Goal: Communication & Community: Ask a question

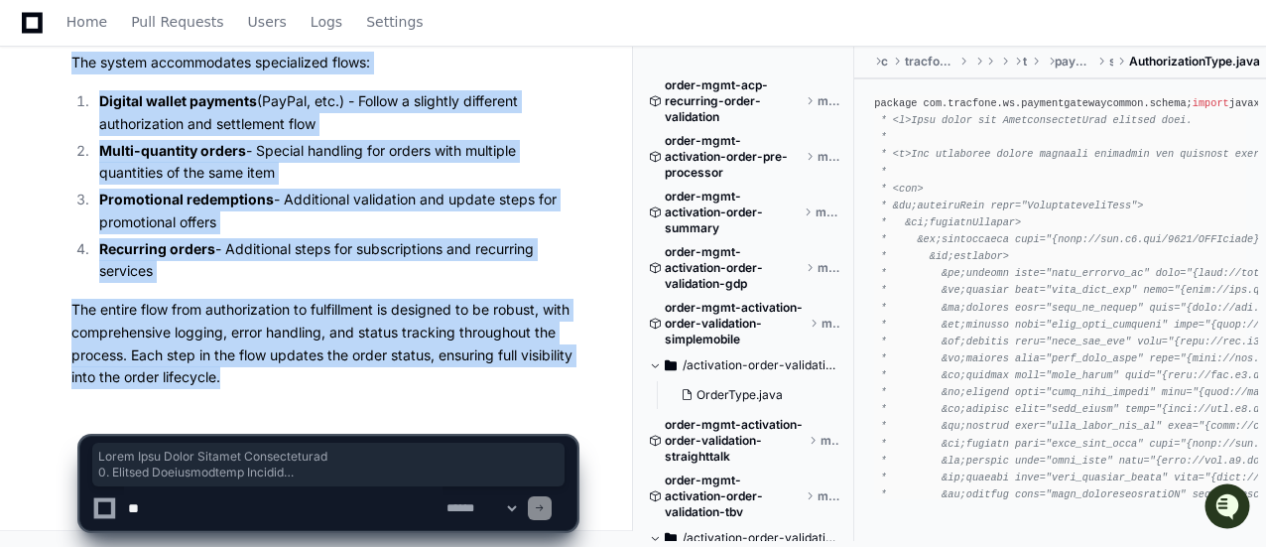
scroll to position [198, 0]
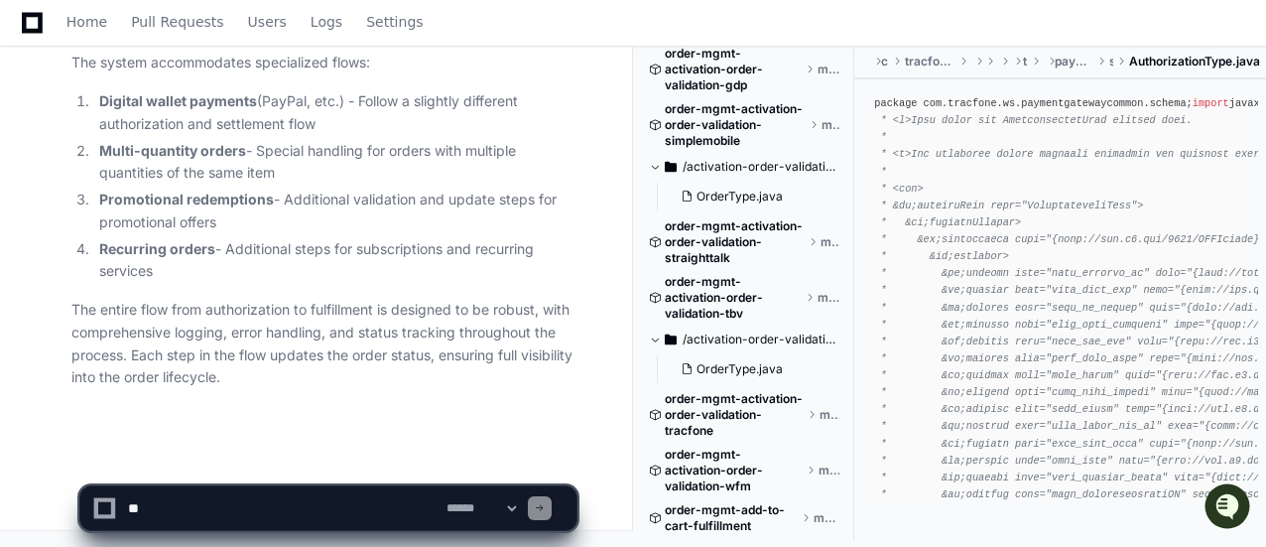
click at [289, 497] on textarea at bounding box center [283, 508] width 319 height 44
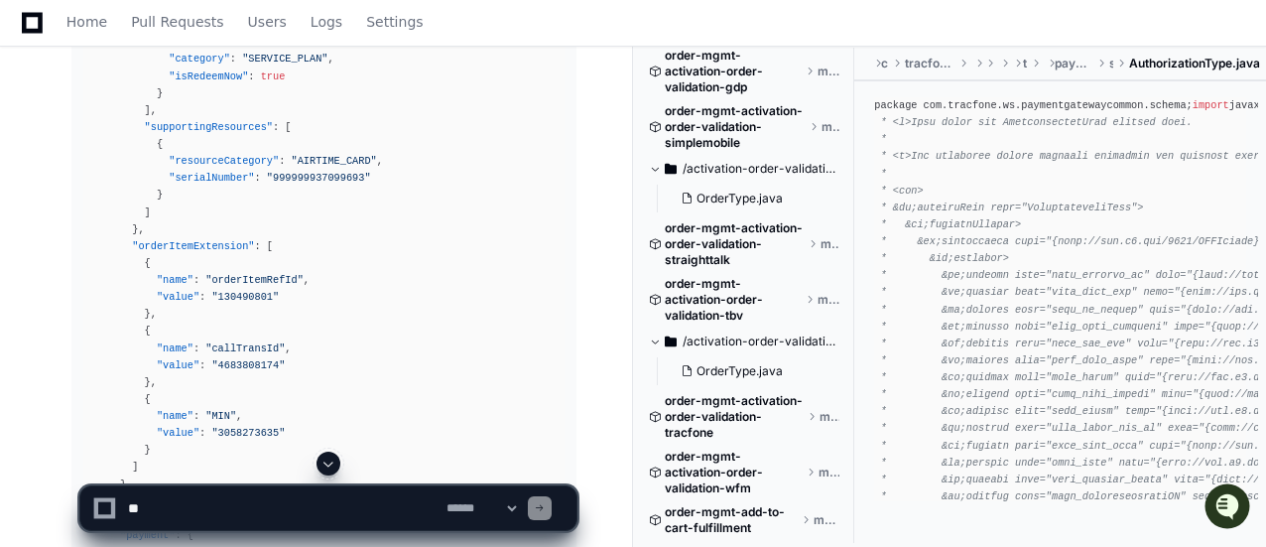
scroll to position [7865, 0]
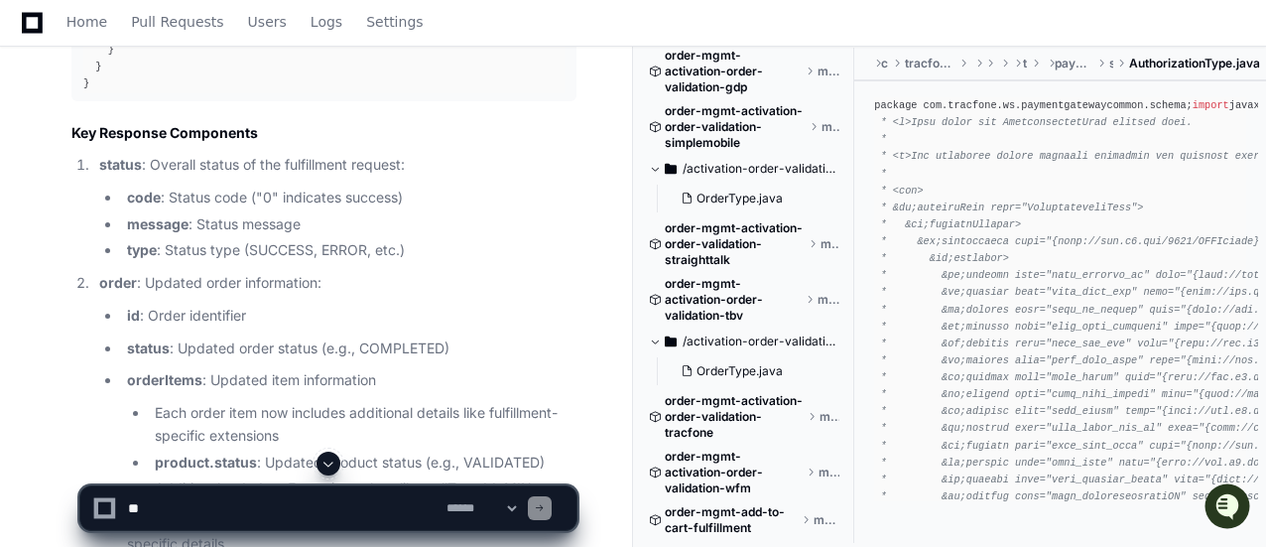
click at [210, 507] on textarea at bounding box center [283, 508] width 319 height 44
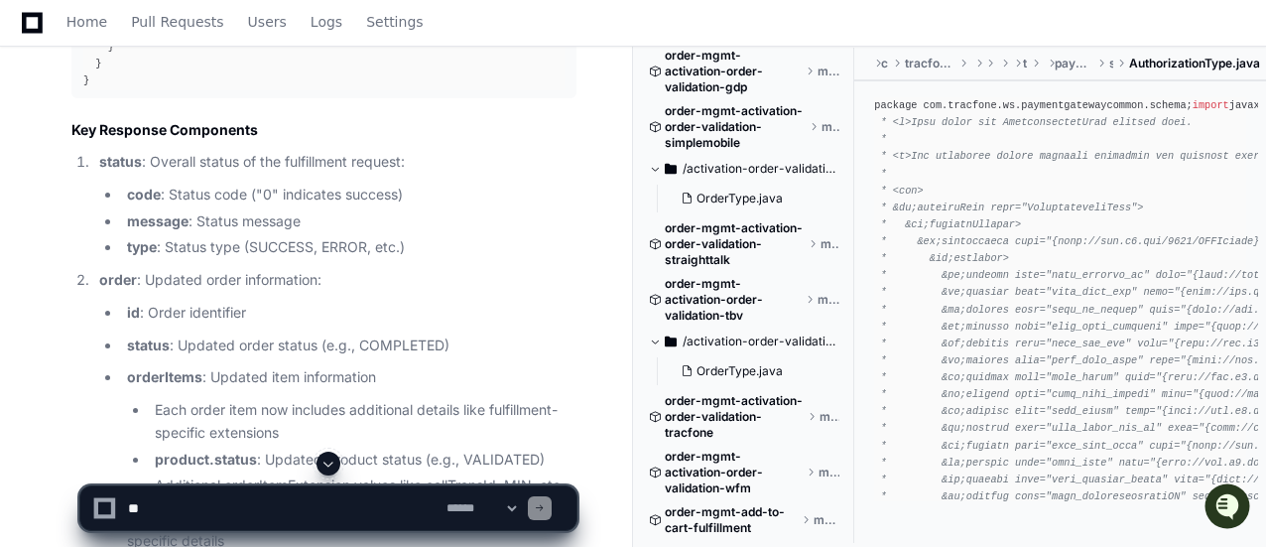
click at [327, 466] on span at bounding box center [329, 463] width 16 height 16
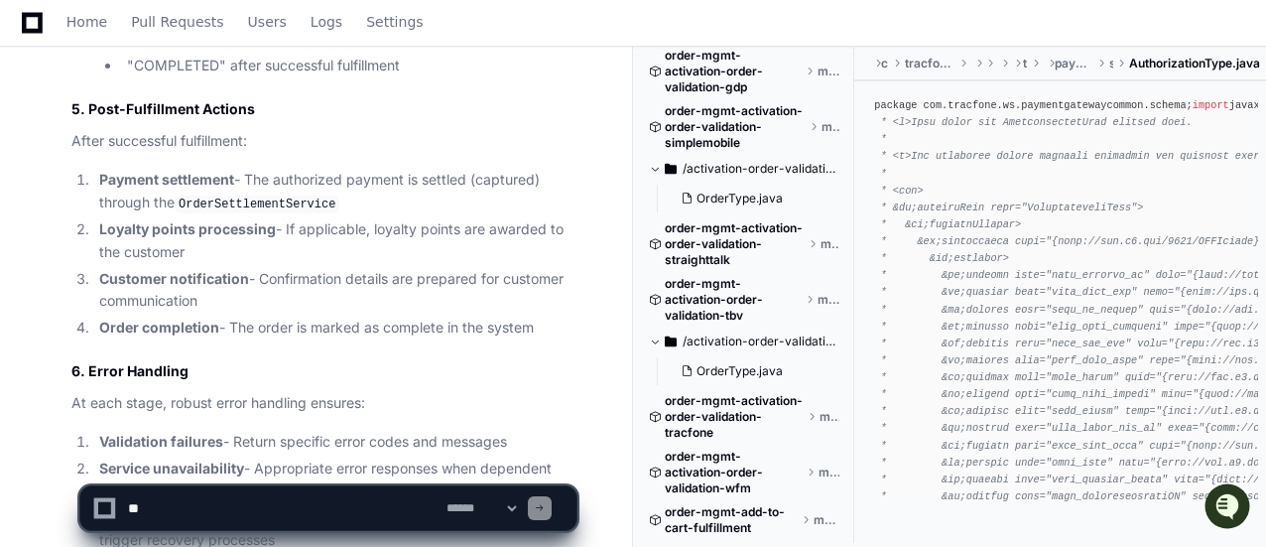
scroll to position [11636, 0]
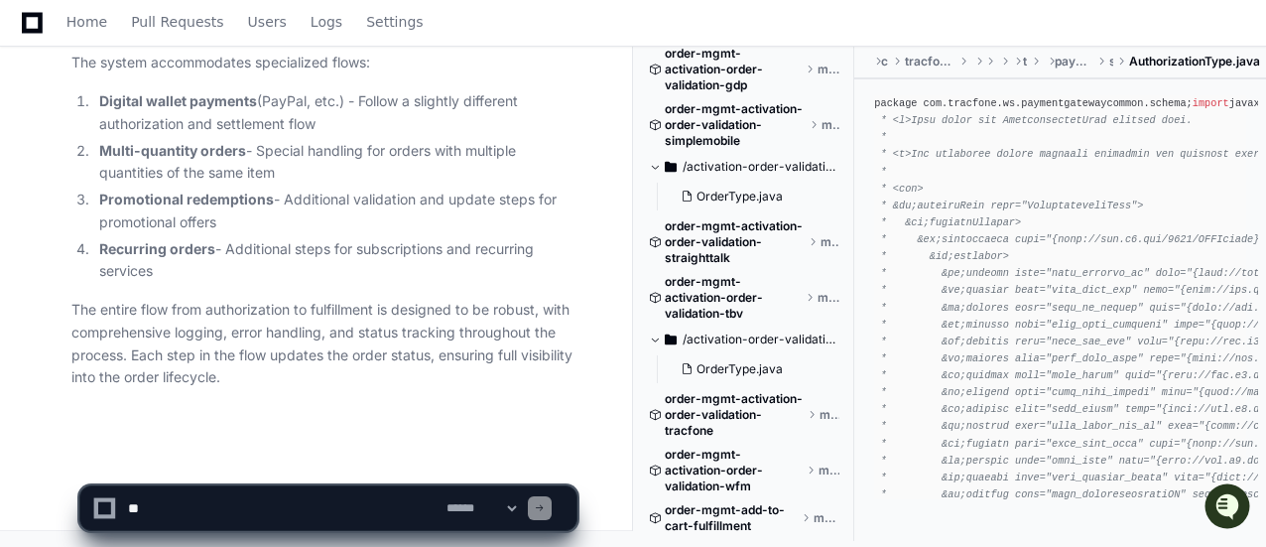
click at [302, 503] on textarea at bounding box center [283, 508] width 319 height 44
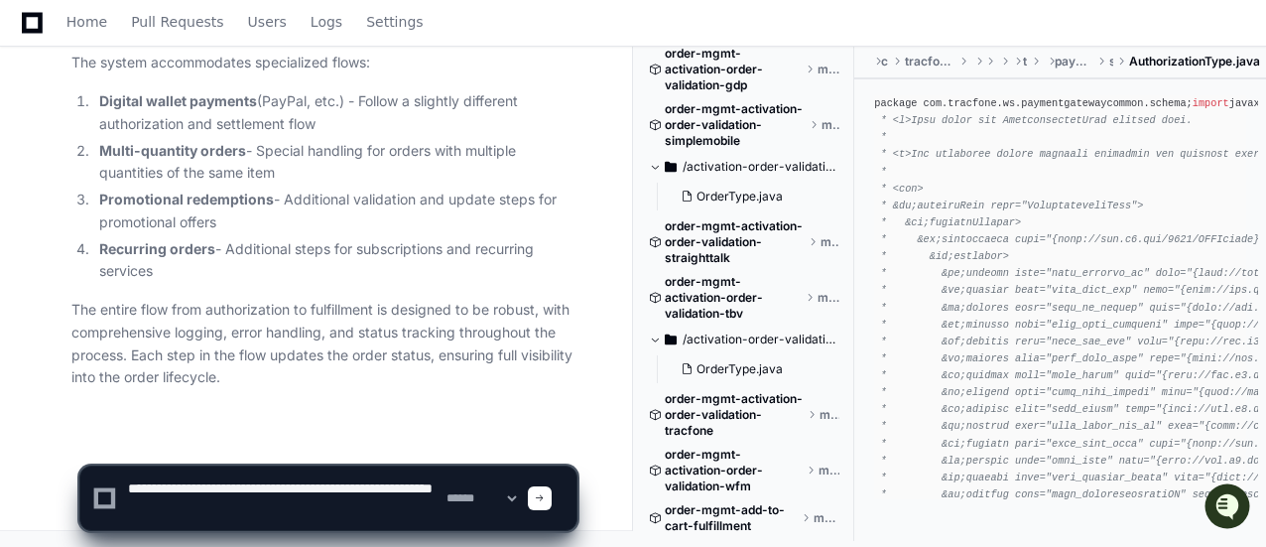
type textarea "**********"
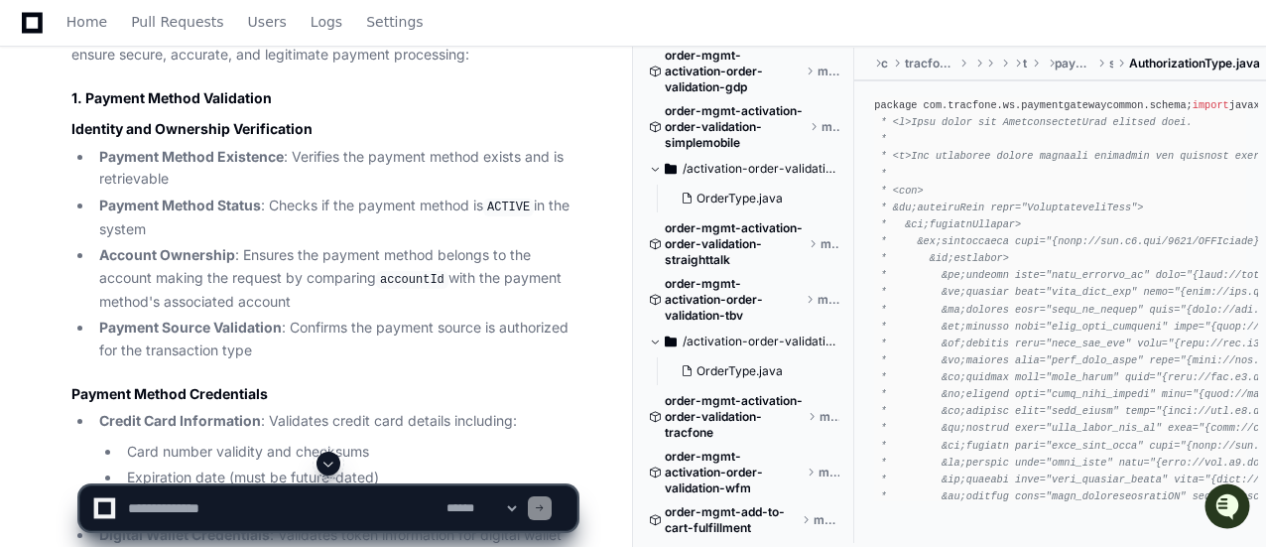
scroll to position [12836, 0]
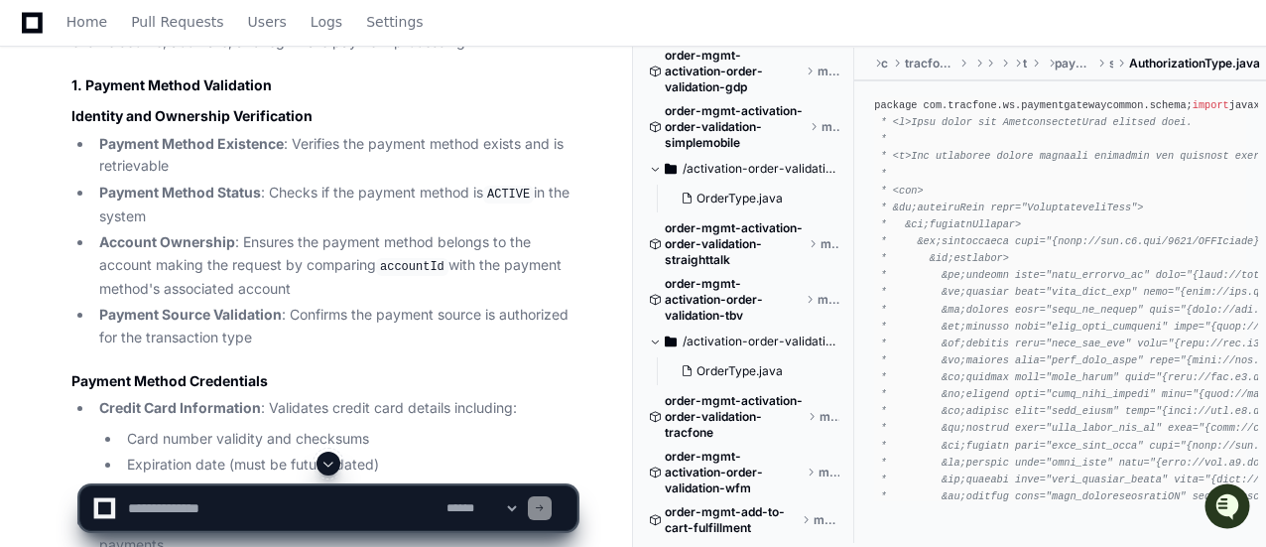
click at [332, 463] on span at bounding box center [329, 463] width 16 height 16
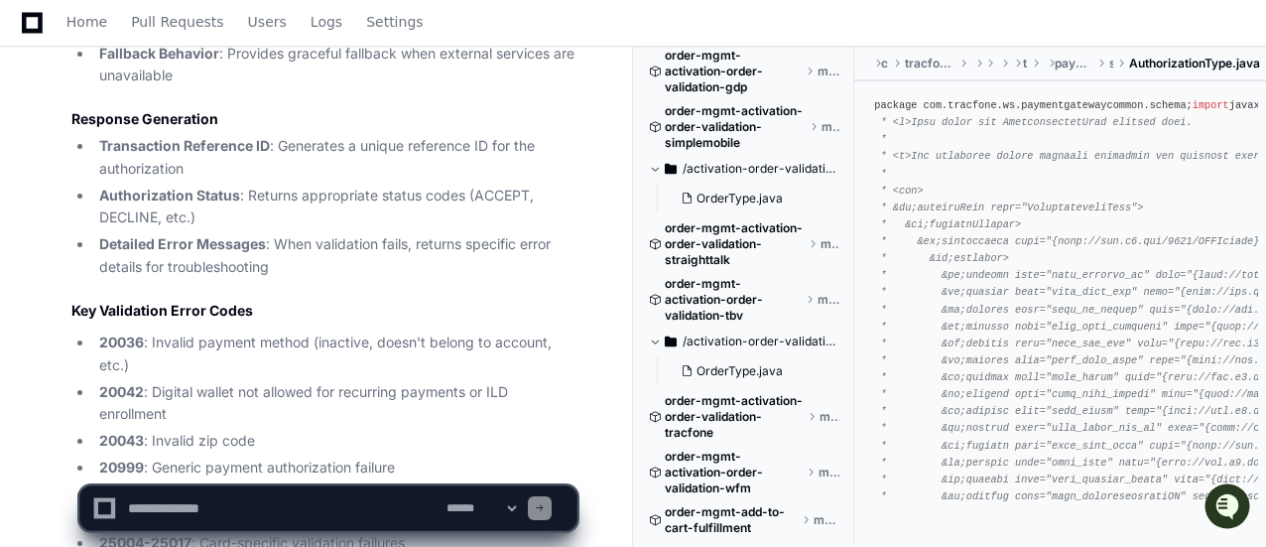
scroll to position [15124, 0]
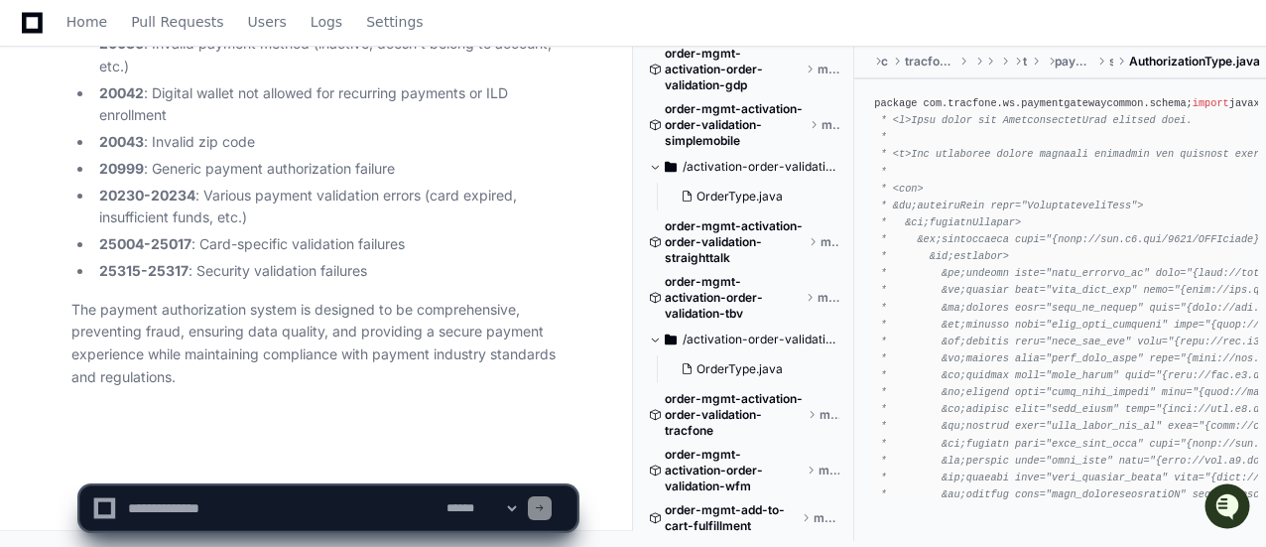
click at [259, 495] on textarea at bounding box center [283, 508] width 319 height 44
type textarea "**********"
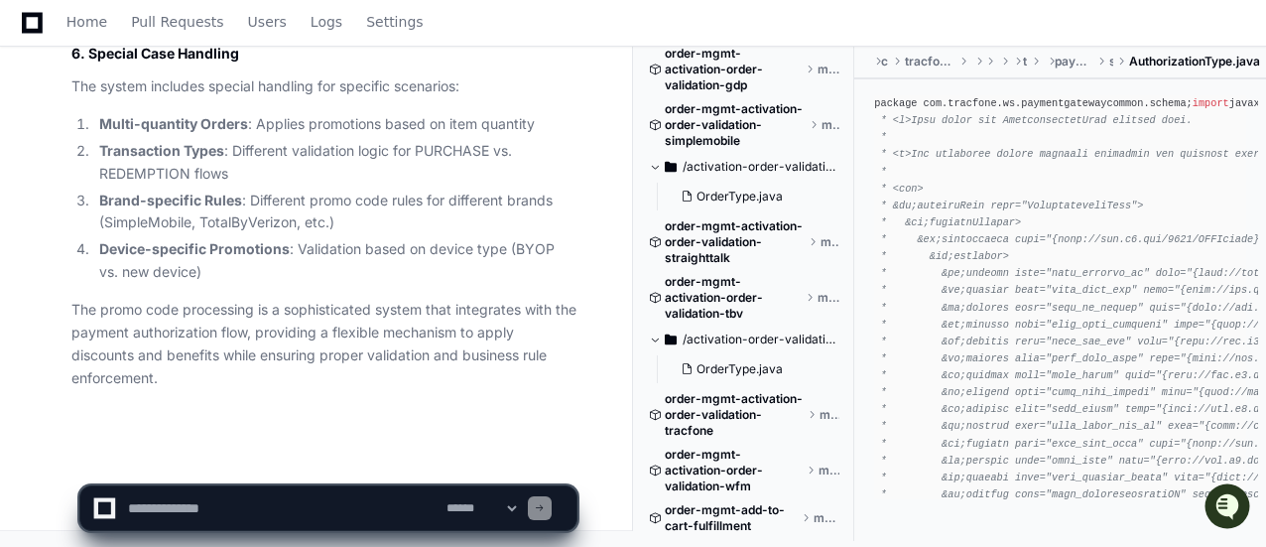
scroll to position [18821, 0]
click at [181, 513] on textarea at bounding box center [283, 508] width 319 height 44
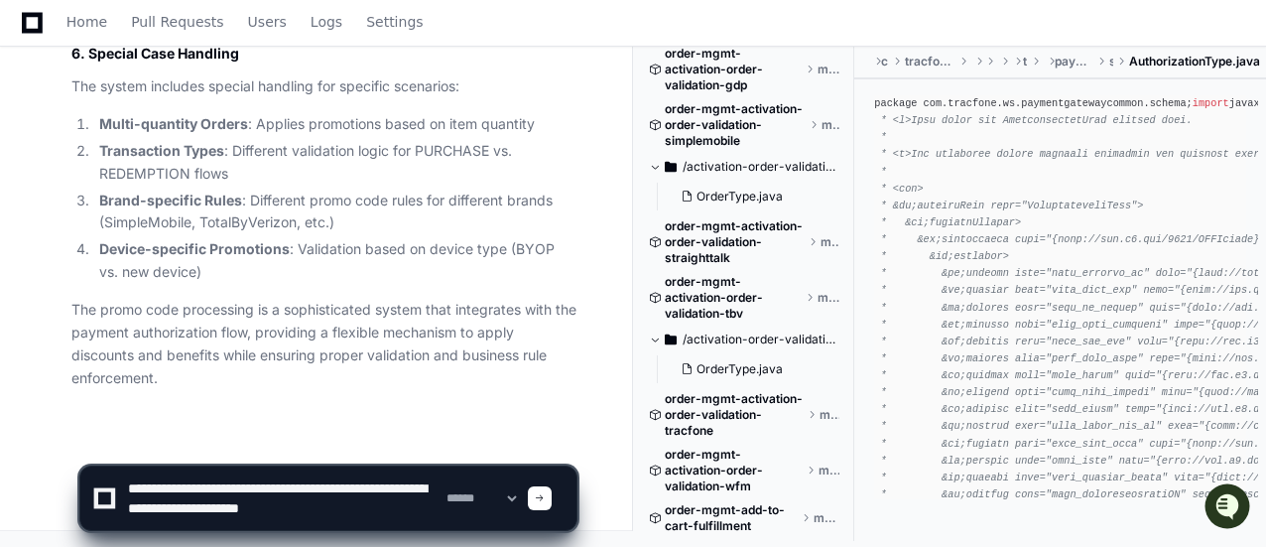
scroll to position [6, 0]
type textarea "**********"
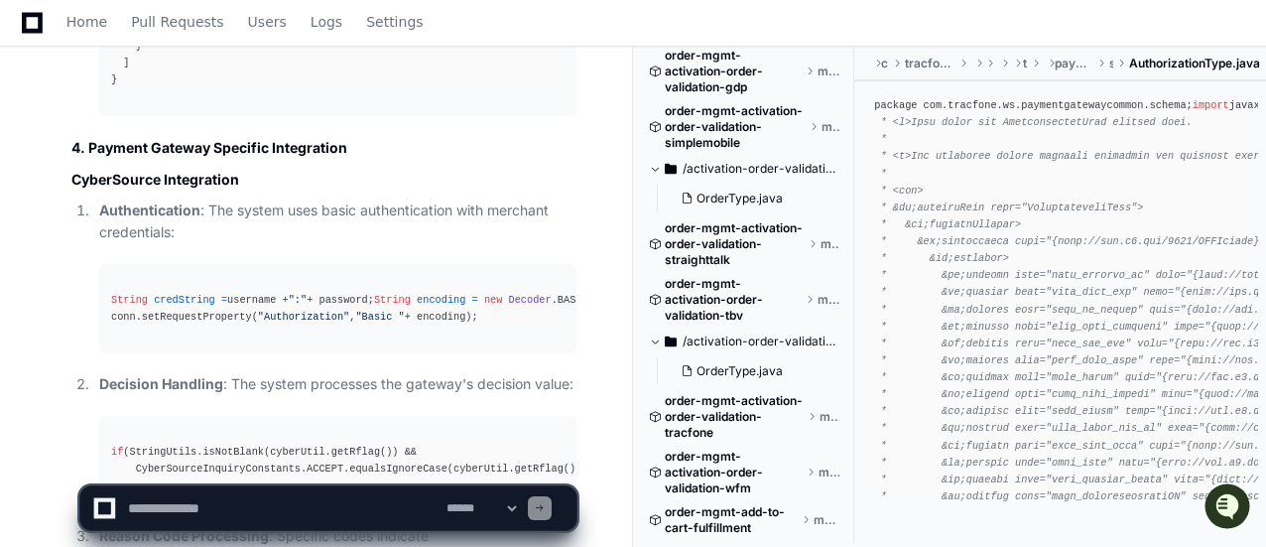
scroll to position [22073, 0]
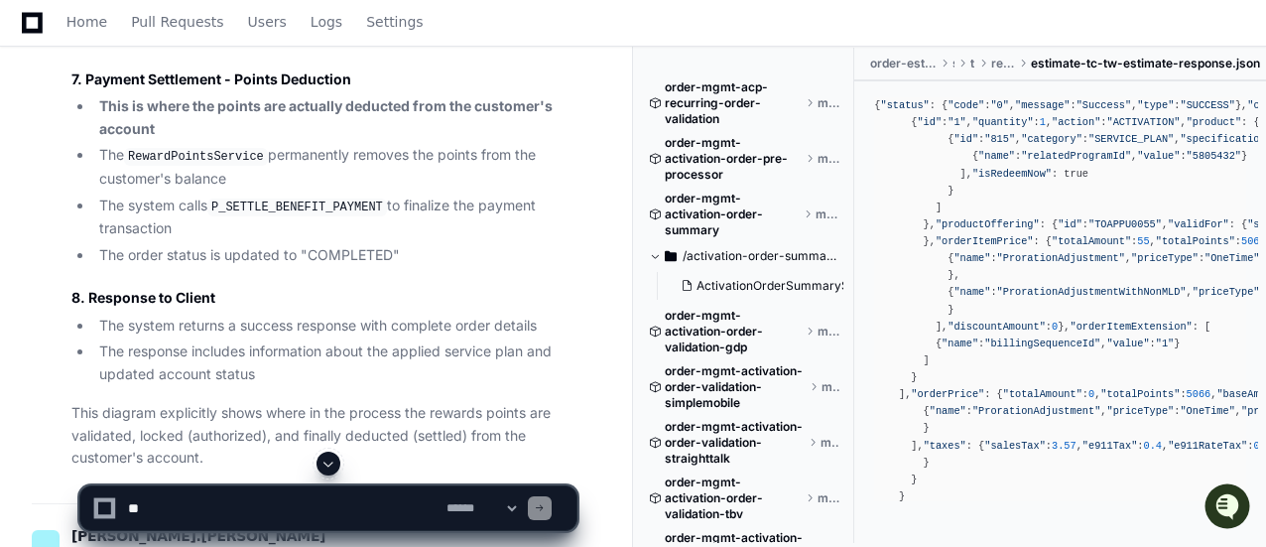
scroll to position [12405, 0]
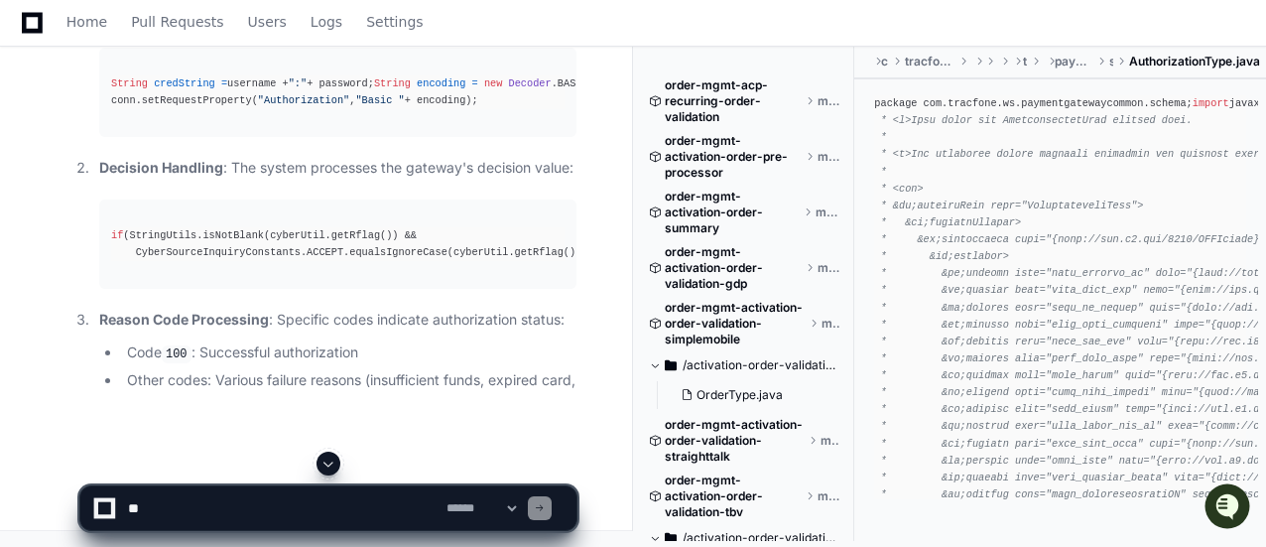
scroll to position [198, 0]
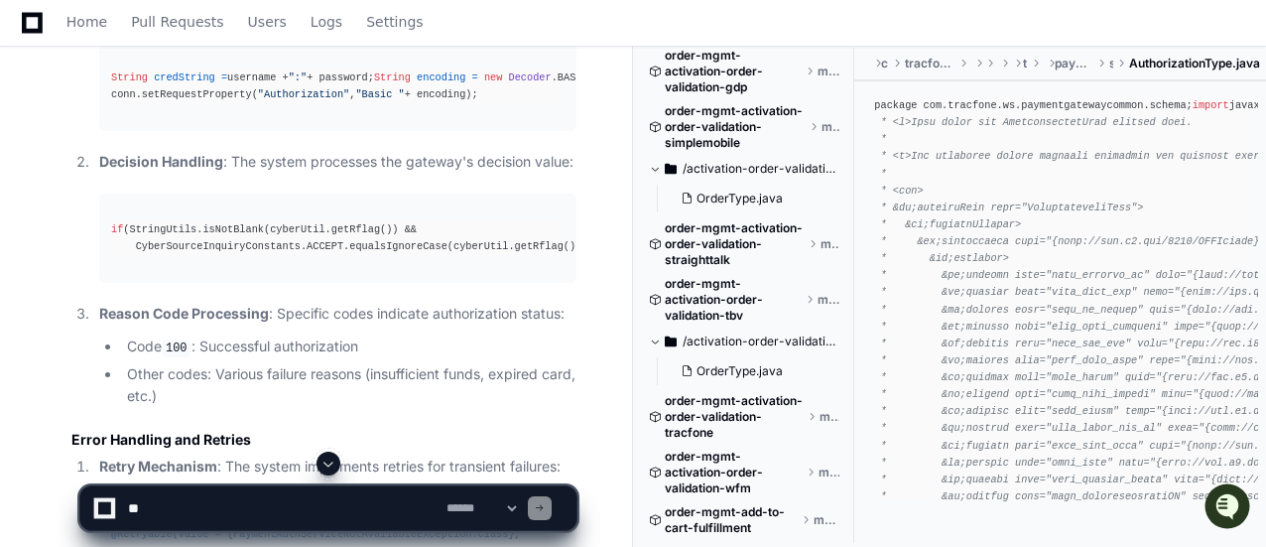
click at [302, 503] on textarea at bounding box center [283, 508] width 319 height 44
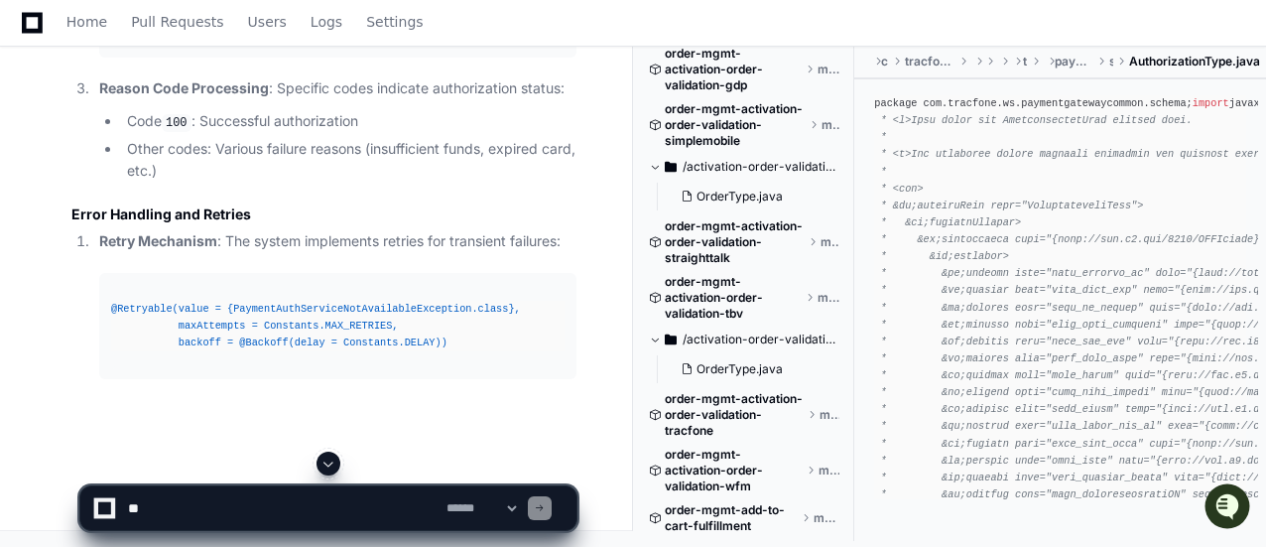
click at [324, 512] on textarea at bounding box center [283, 508] width 319 height 44
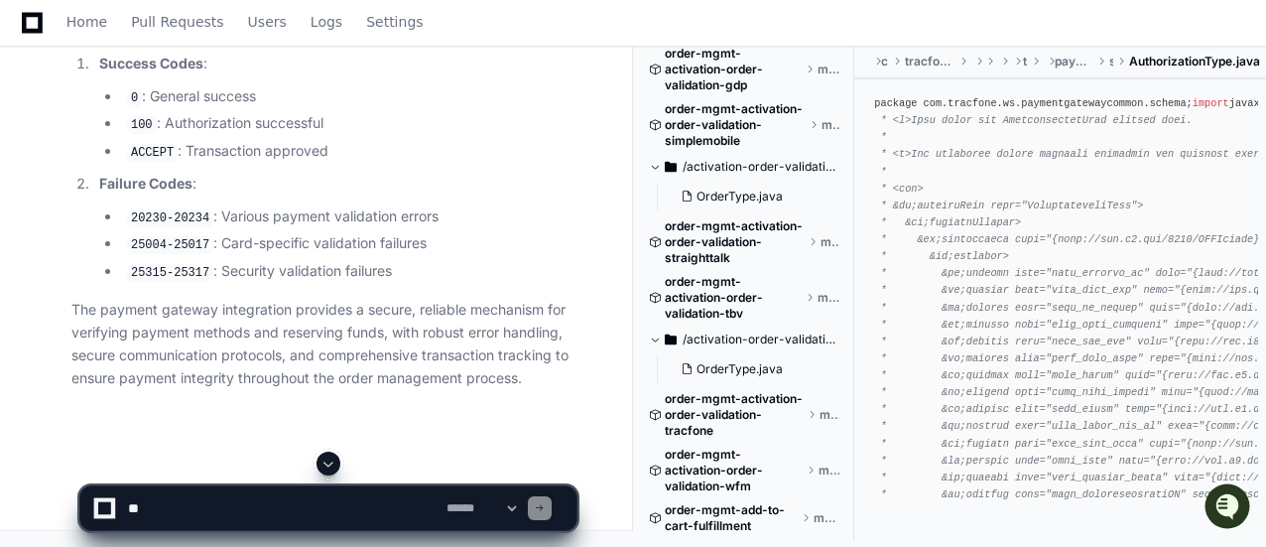
scroll to position [23563, 0]
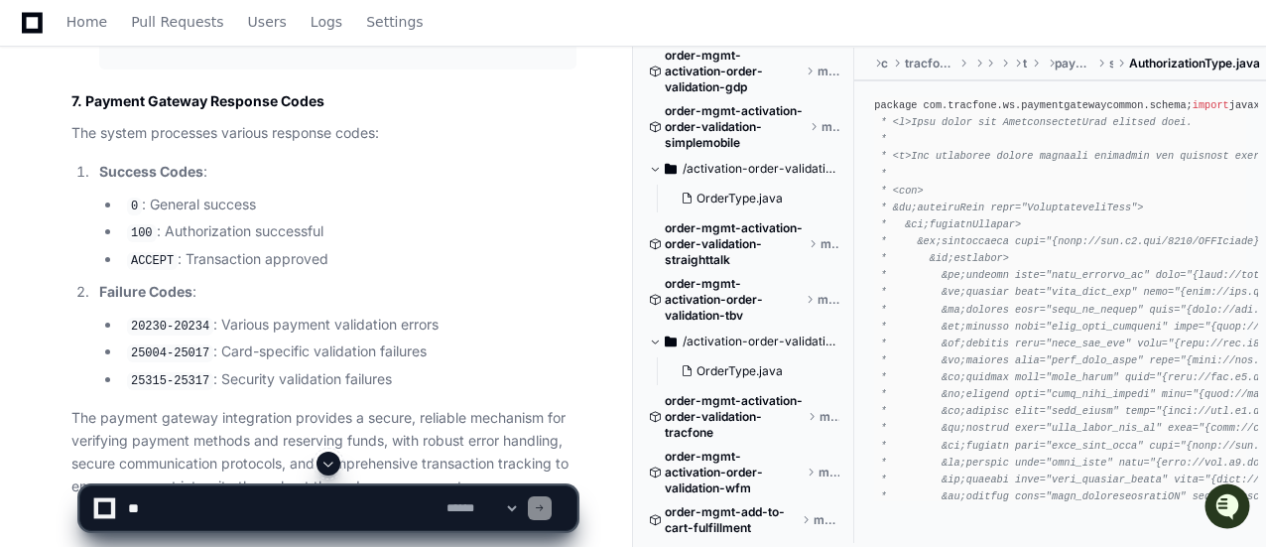
click at [272, 514] on textarea at bounding box center [283, 508] width 319 height 44
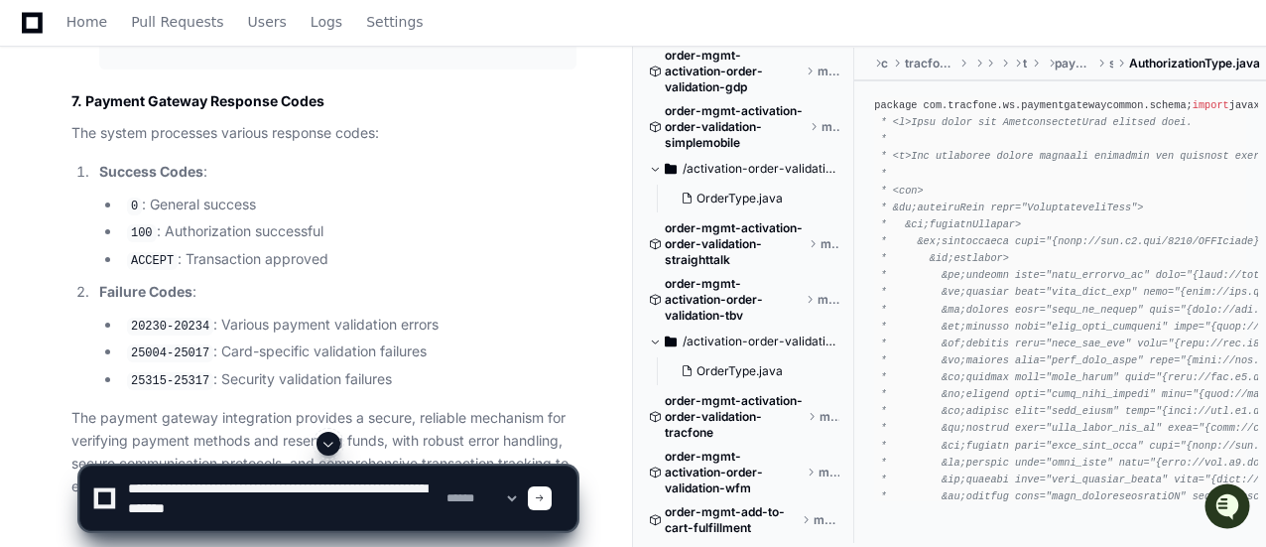
type textarea "**********"
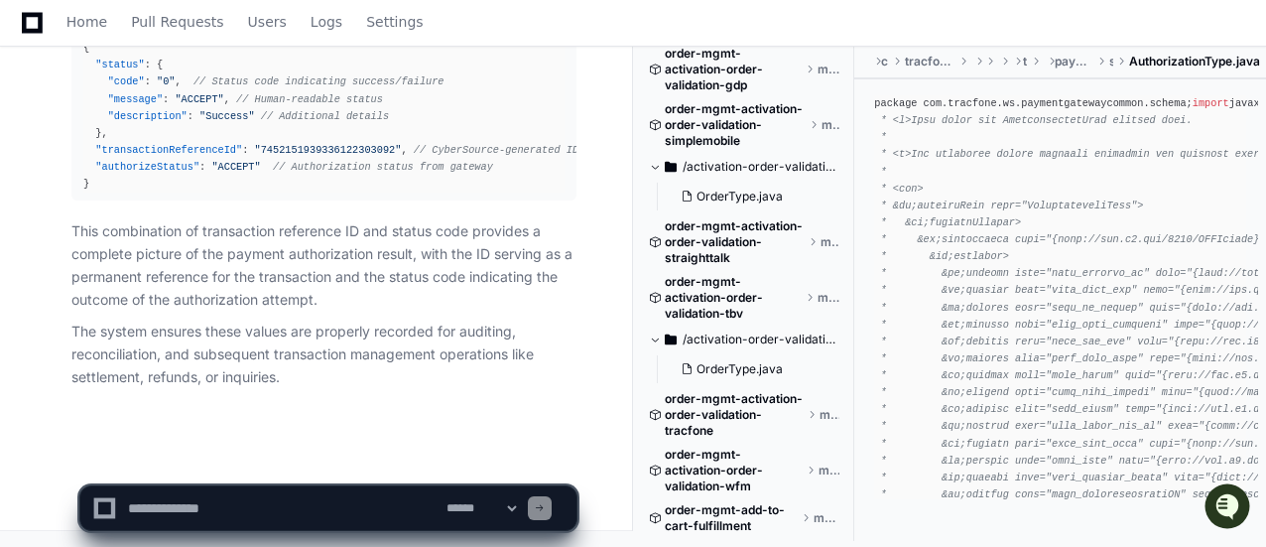
scroll to position [27920, 0]
click at [293, 495] on textarea at bounding box center [283, 508] width 319 height 44
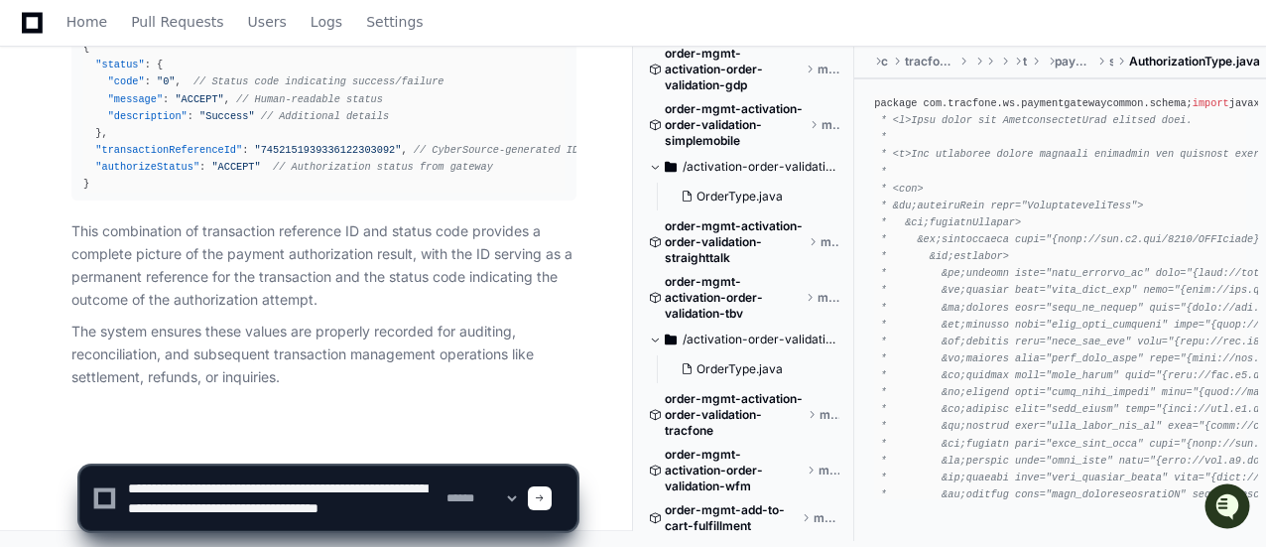
scroll to position [6, 0]
type textarea "**********"
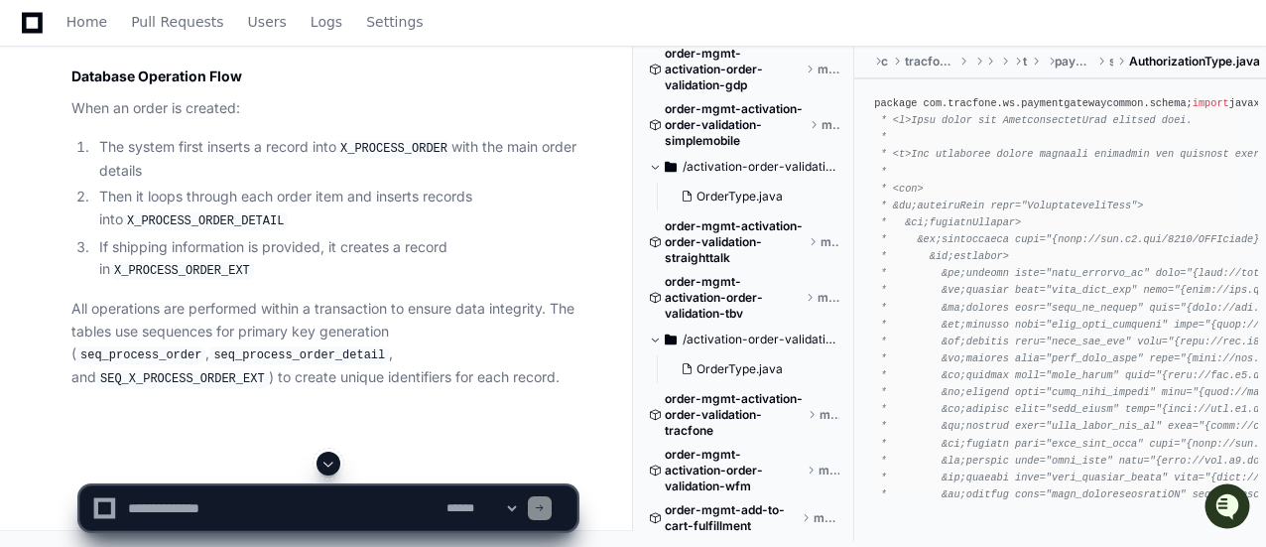
scroll to position [34551, 0]
click at [268, 508] on textarea at bounding box center [283, 508] width 319 height 44
click at [286, 514] on textarea at bounding box center [283, 508] width 319 height 44
type textarea "**********"
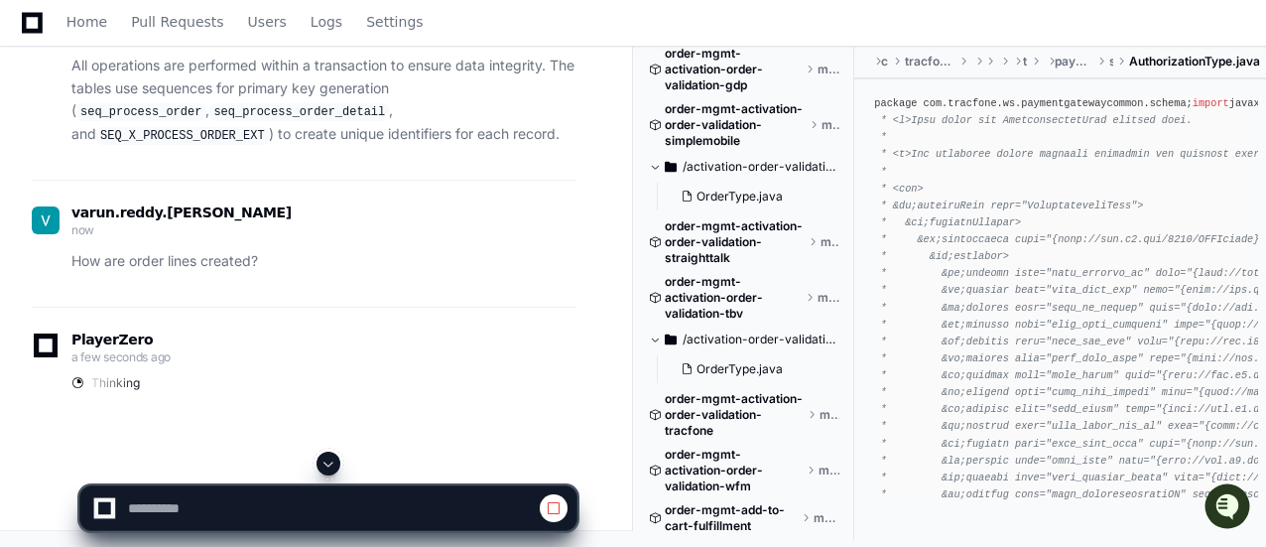
scroll to position [34784, 0]
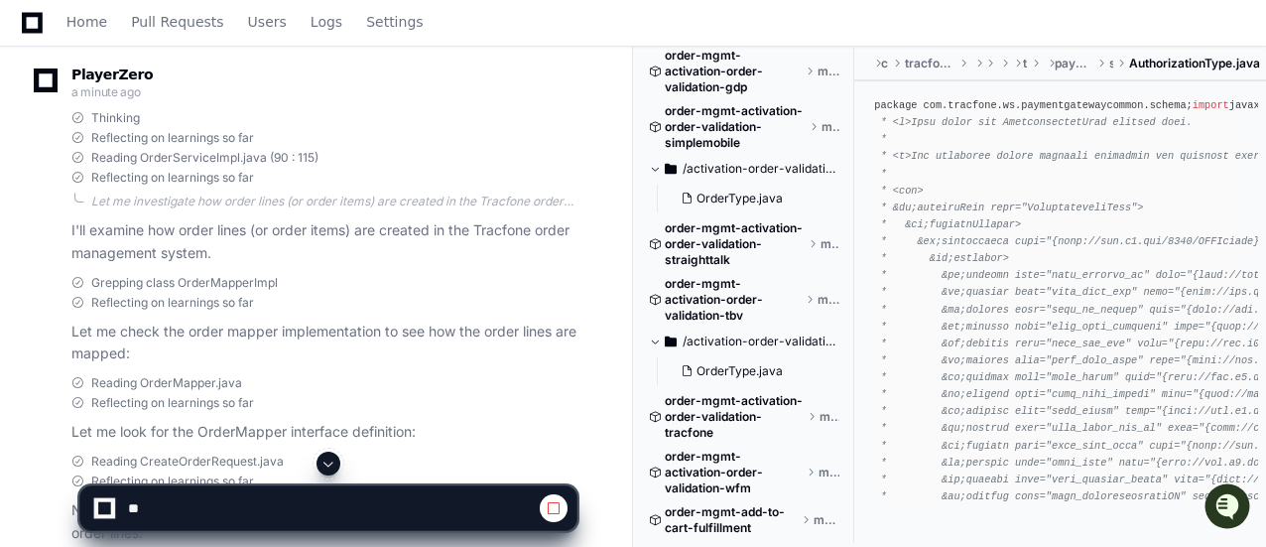
scroll to position [35360, 0]
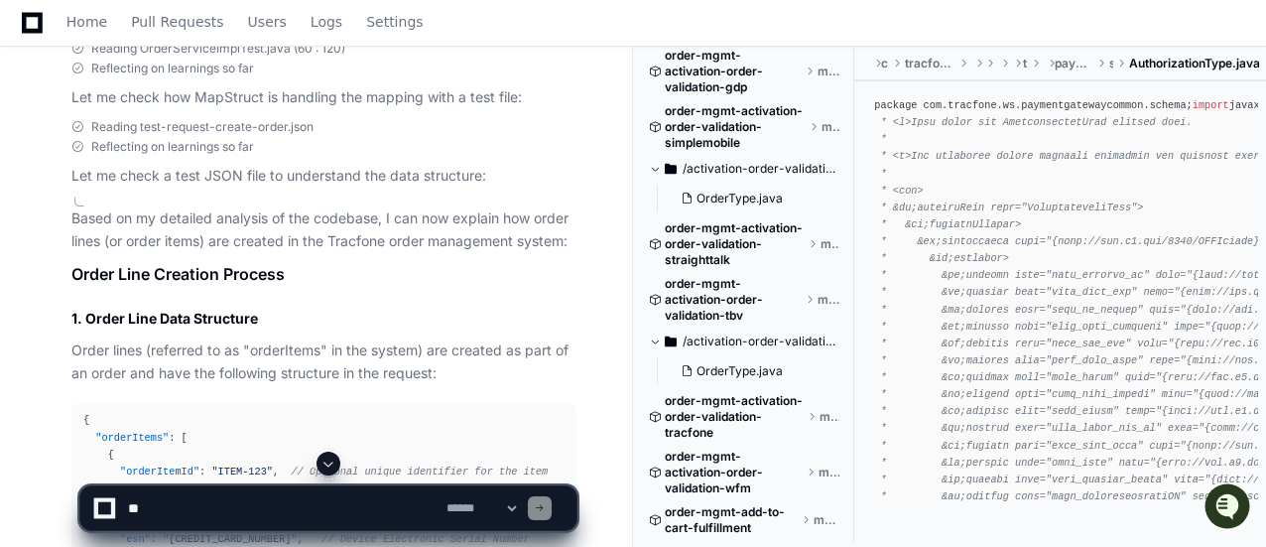
click at [337, 461] on button at bounding box center [329, 464] width 24 height 24
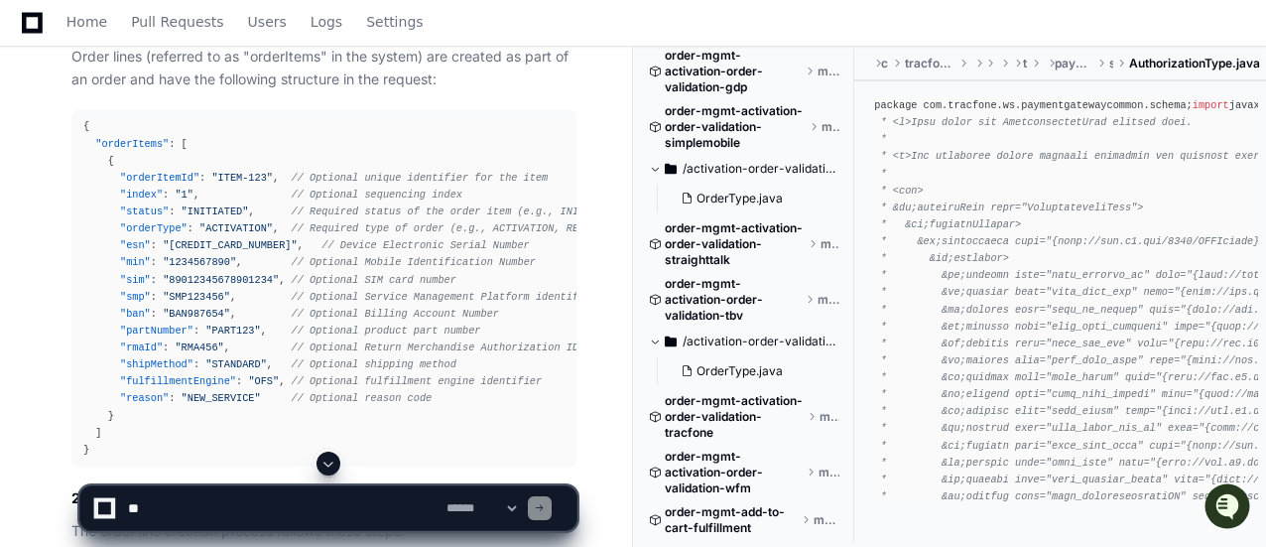
scroll to position [35682, 0]
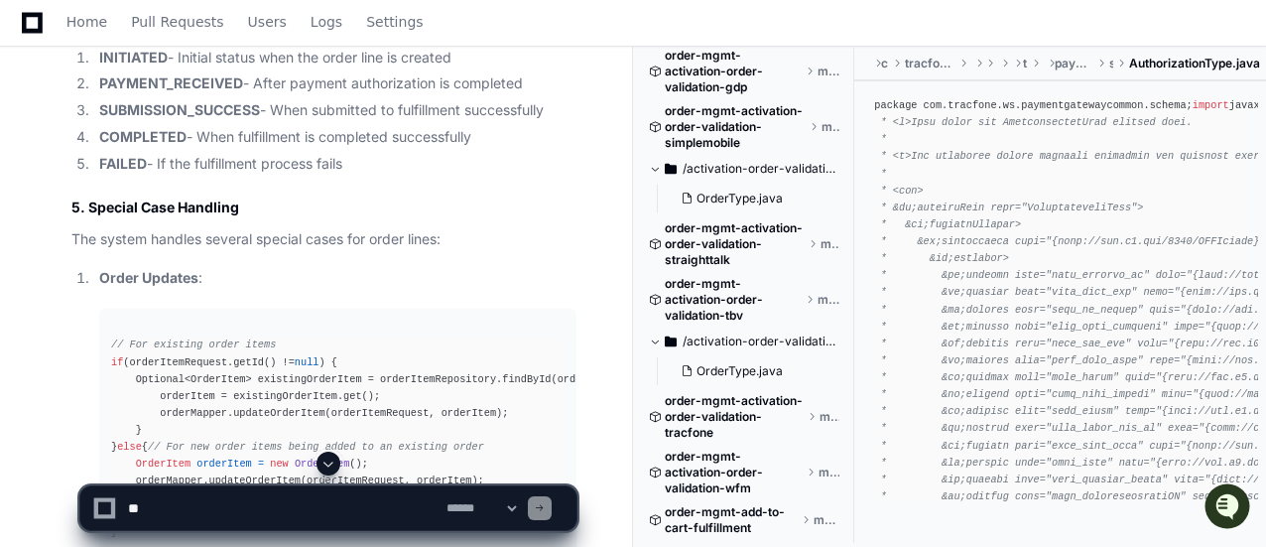
click at [321, 456] on button at bounding box center [329, 464] width 24 height 24
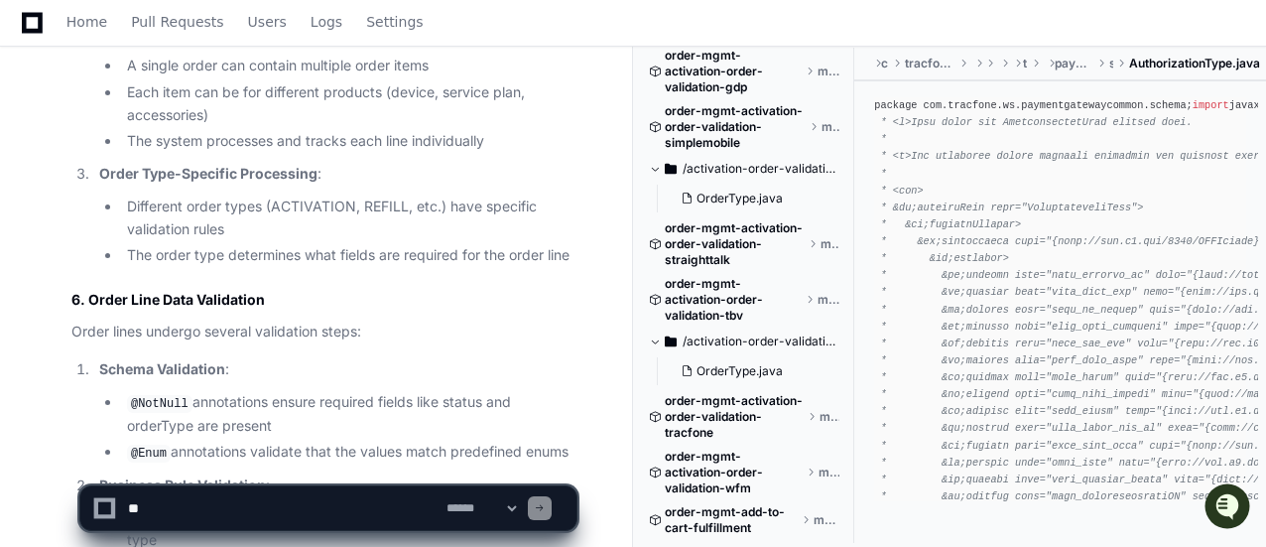
scroll to position [38811, 0]
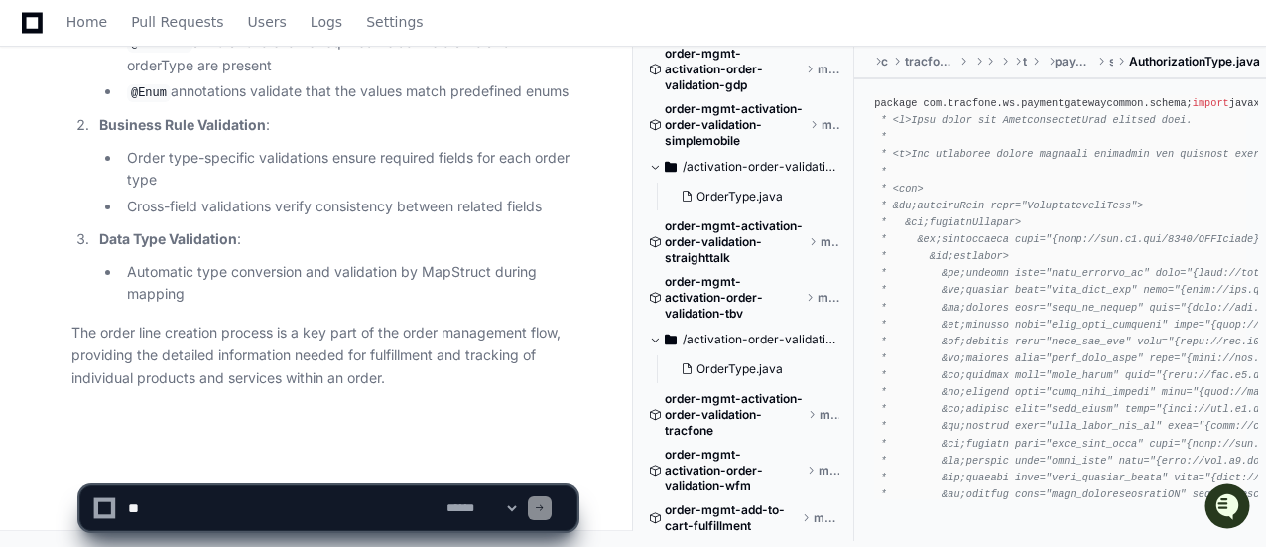
click at [266, 515] on textarea at bounding box center [283, 508] width 319 height 44
type textarea "**********"
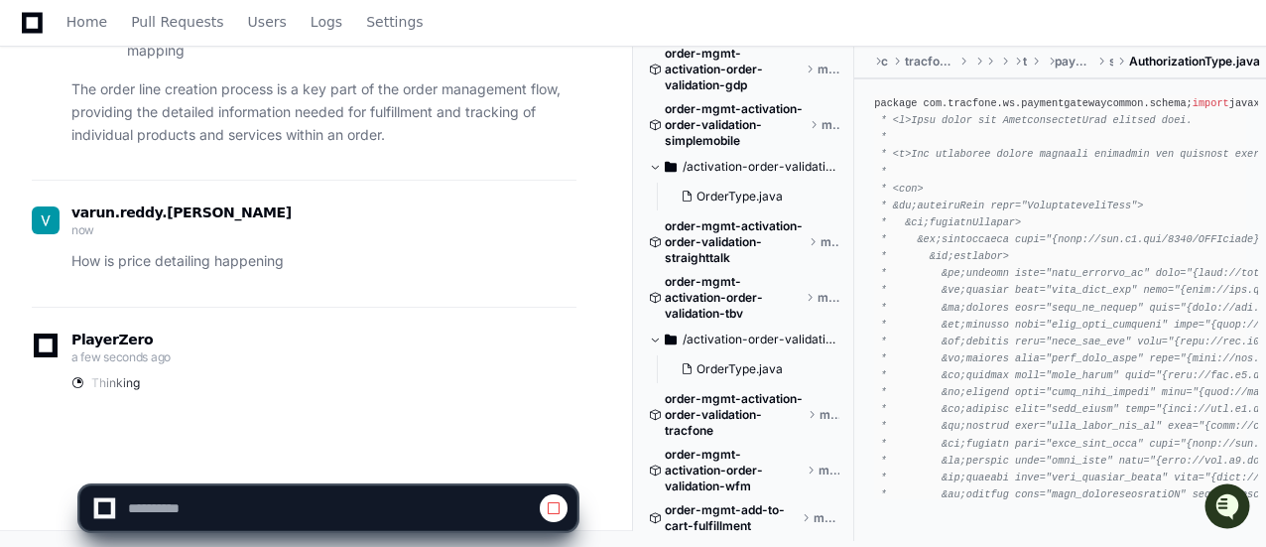
scroll to position [39043, 0]
